Goal: Transaction & Acquisition: Purchase product/service

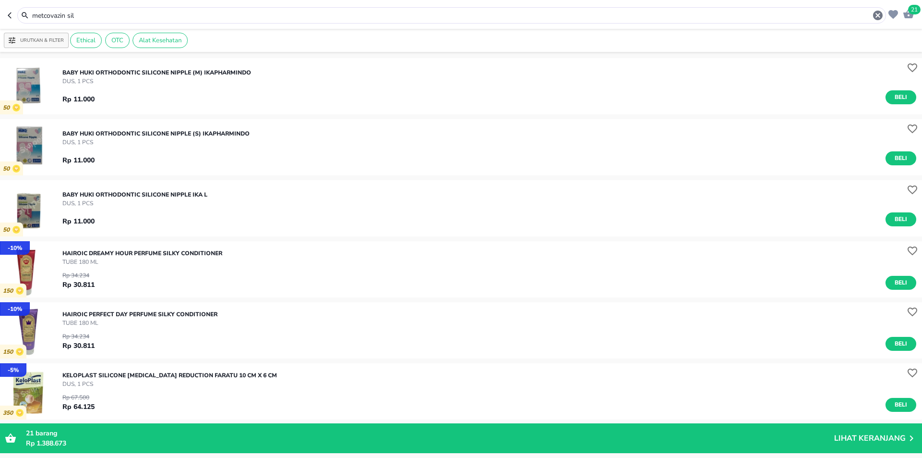
click at [172, 13] on input "metcovazin sil" at bounding box center [451, 16] width 841 height 10
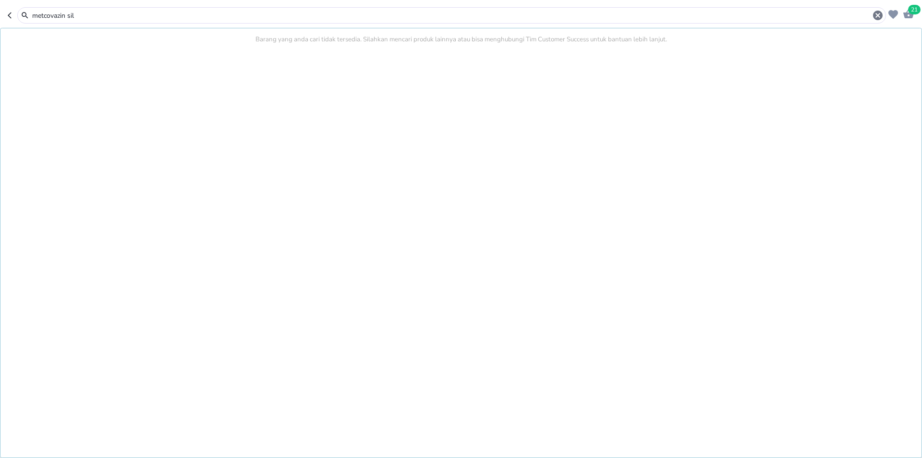
drag, startPoint x: 110, startPoint y: 10, endPoint x: 0, endPoint y: 18, distance: 109.8
click at [0, 16] on header "21 metcovazin sil Barang yang anda cari tidak tersedia. Silahkan mencari produk…" at bounding box center [461, 14] width 922 height 29
type input "LICURMIN"
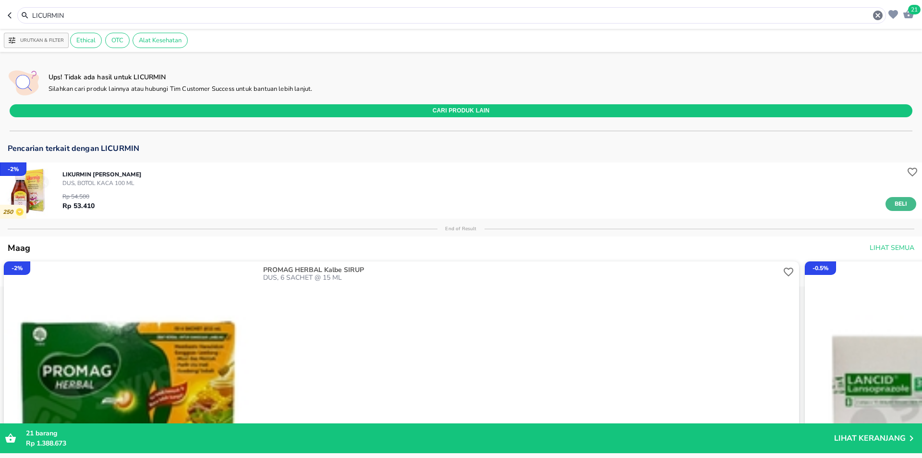
click at [905, 207] on button "Beli" at bounding box center [901, 204] width 31 height 14
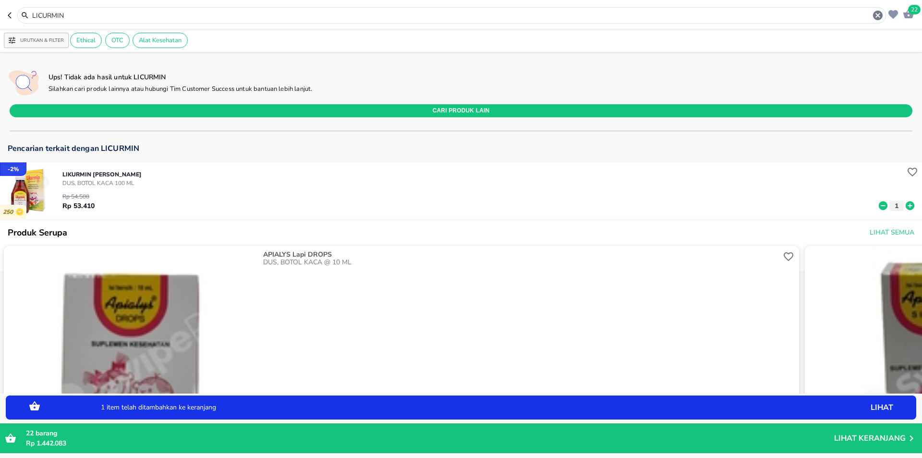
click at [907, 206] on icon at bounding box center [910, 205] width 9 height 9
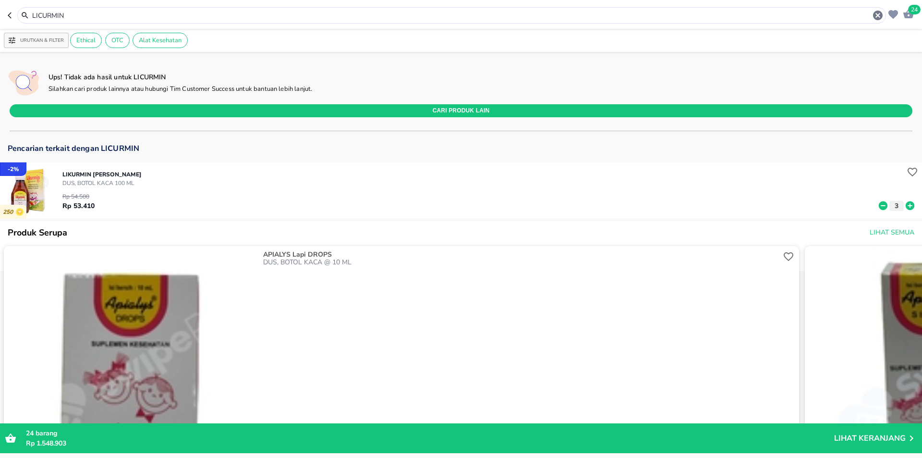
click at [906, 202] on icon at bounding box center [910, 205] width 9 height 9
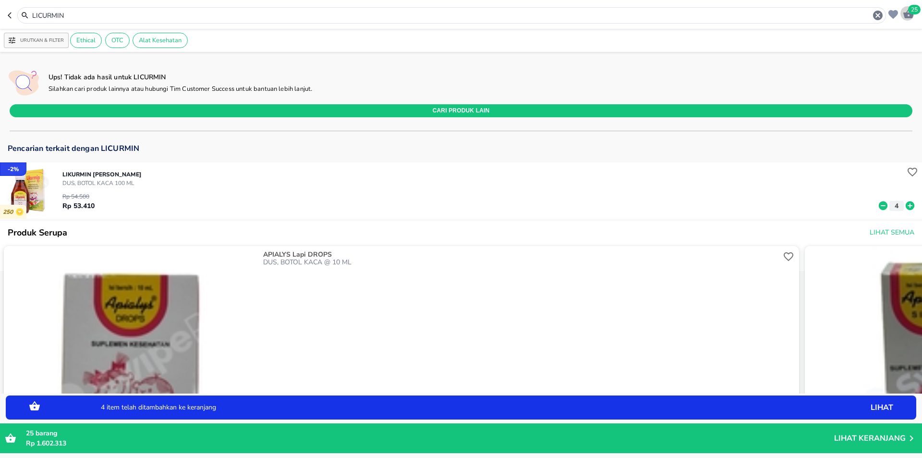
click at [913, 12] on span "25" at bounding box center [914, 10] width 12 height 10
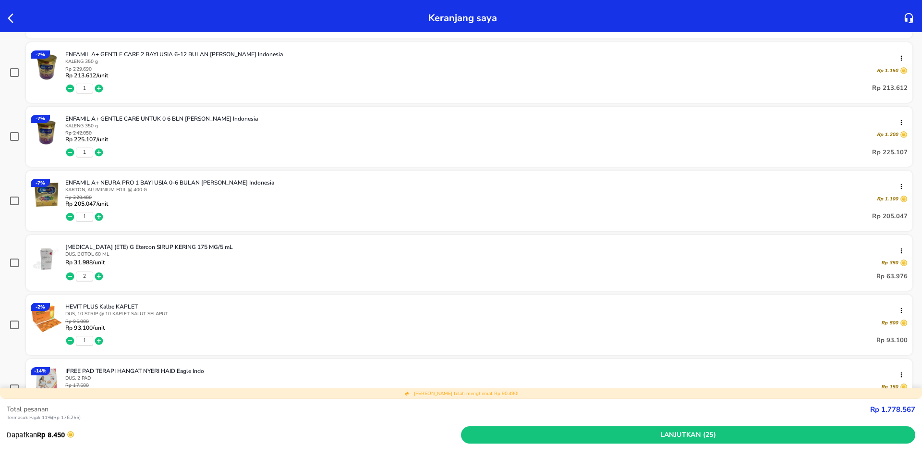
scroll to position [96, 0]
